Goal: Navigation & Orientation: Find specific page/section

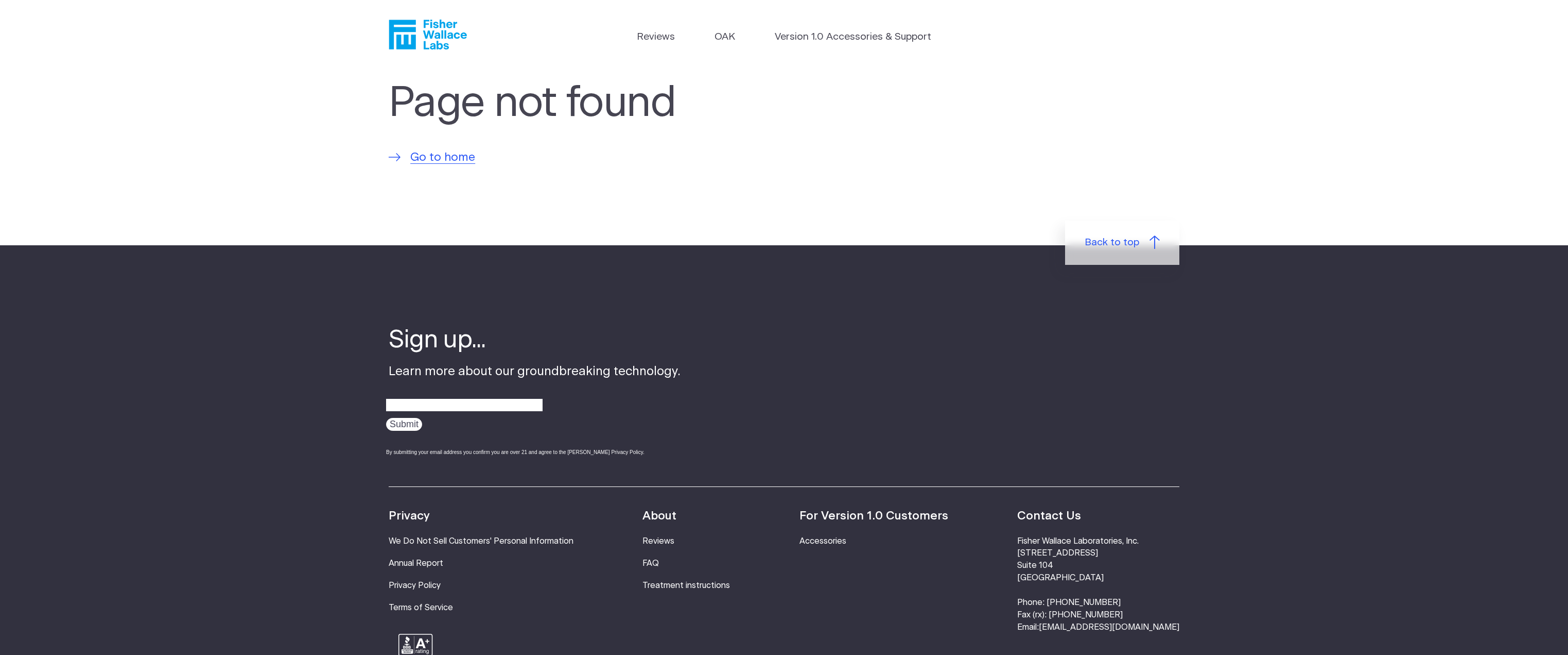
click at [435, 34] on icon "Fisher Wallace" at bounding box center [431, 34] width 70 height 30
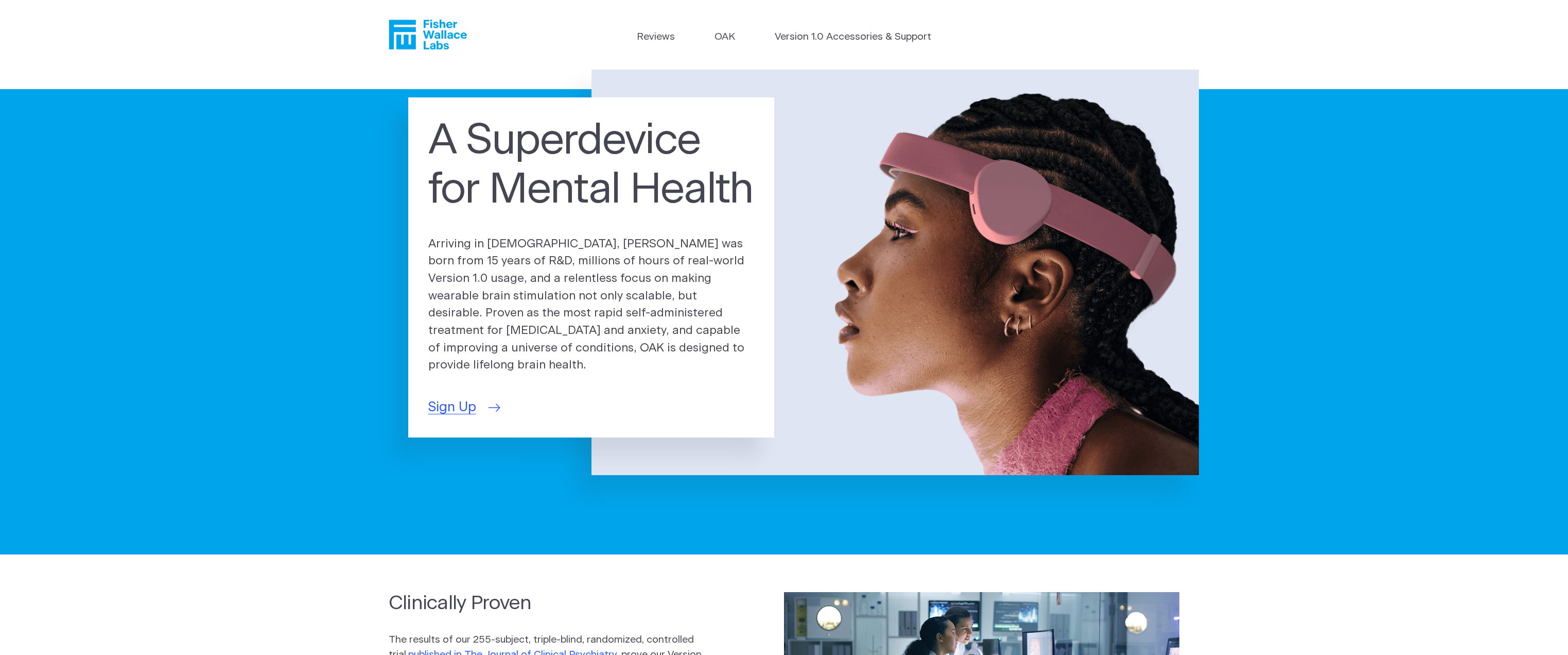
click at [468, 399] on span "Sign Up" at bounding box center [453, 407] width 48 height 20
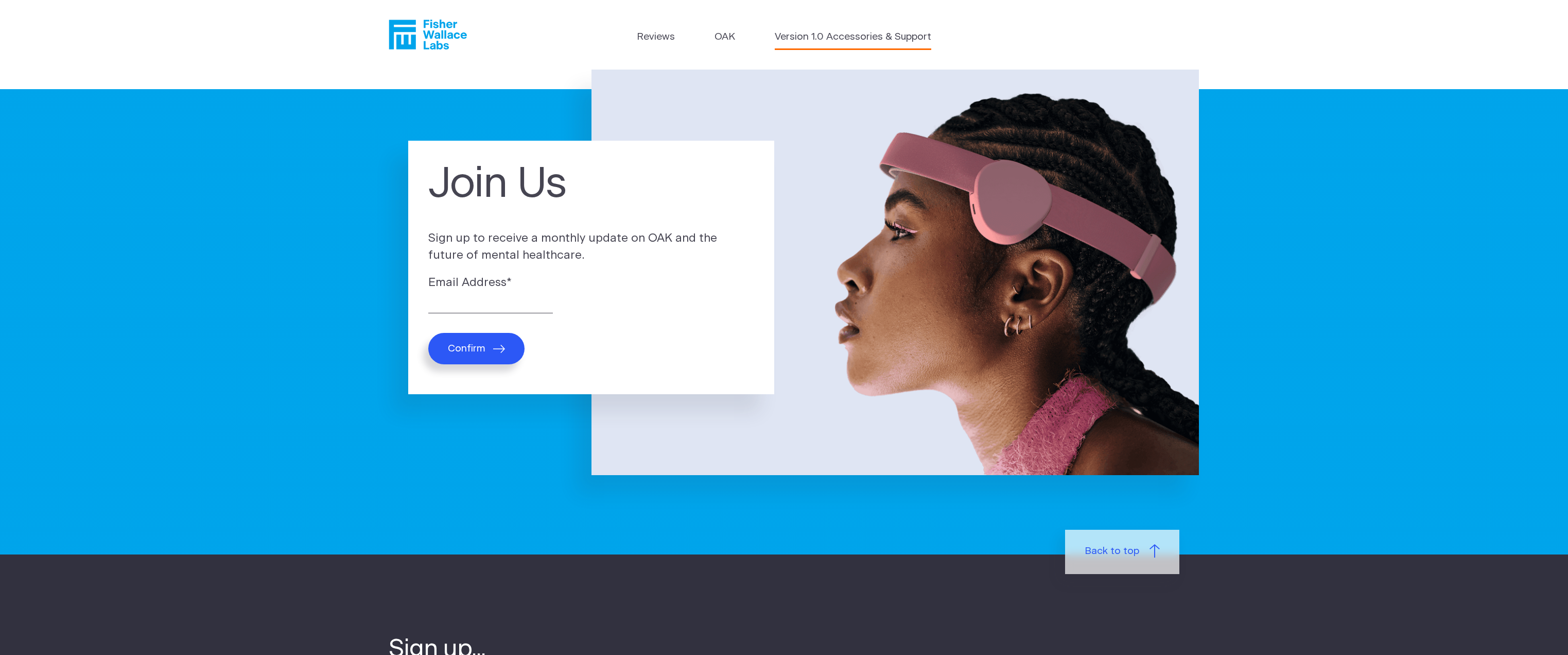
click at [865, 42] on link "Version 1.0 Accessories & Support" at bounding box center [853, 37] width 156 height 15
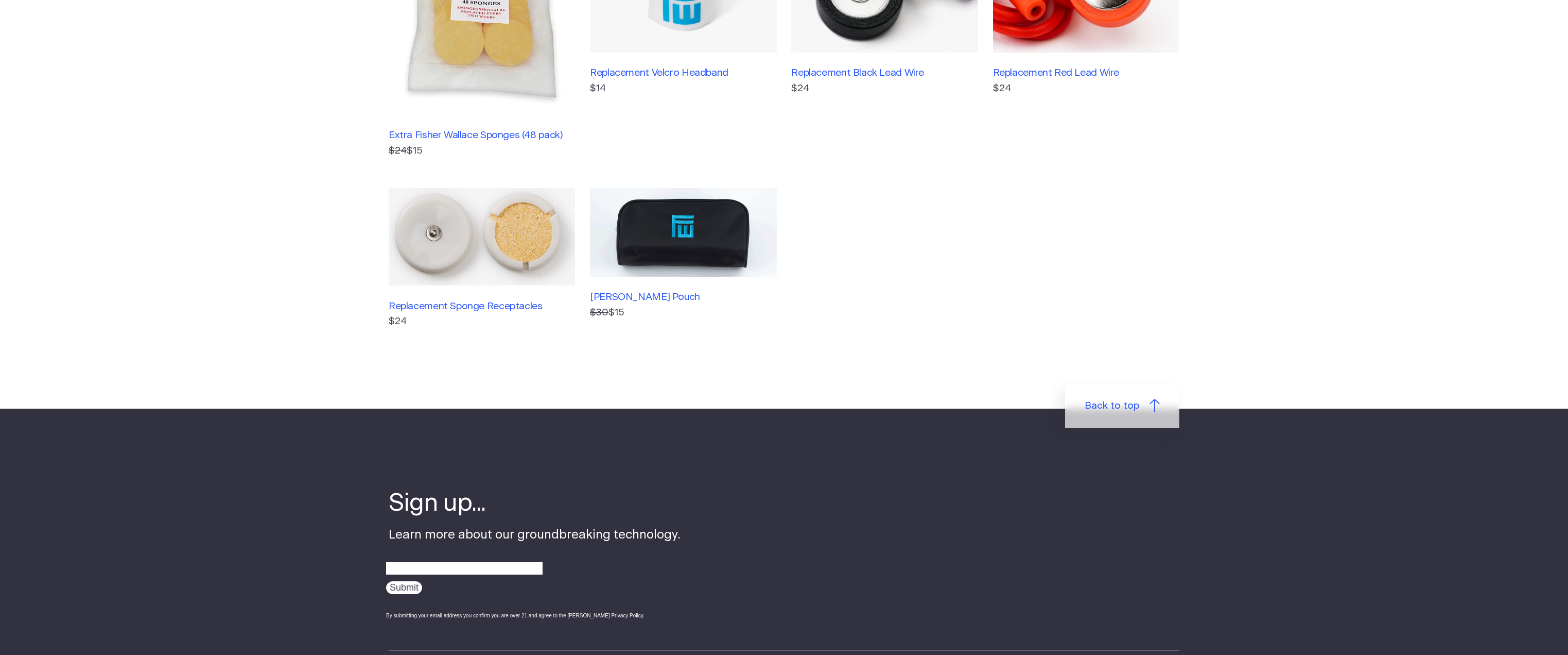
scroll to position [361, 0]
